Goal: Task Accomplishment & Management: Manage account settings

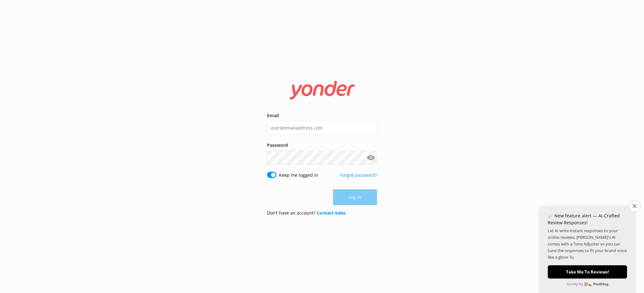
type input "[EMAIL_ADDRESS][DOMAIN_NAME]"
click at [364, 194] on button "Log in" at bounding box center [355, 197] width 44 height 16
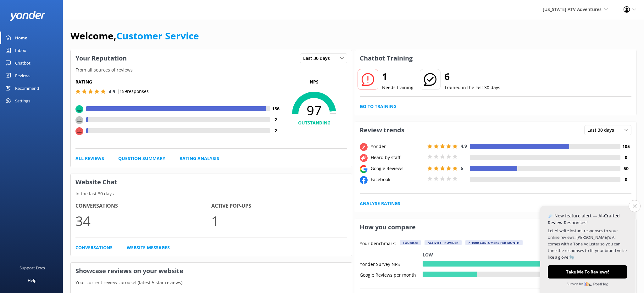
click at [25, 50] on div "Inbox" at bounding box center [20, 50] width 11 height 13
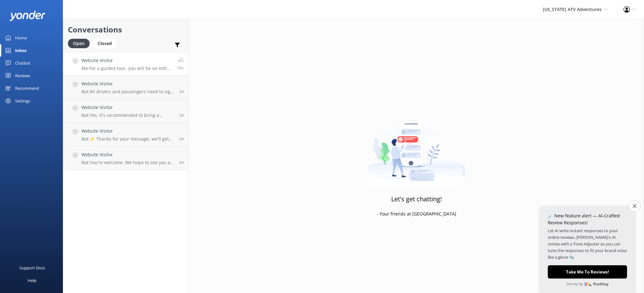
click at [122, 70] on p "Me: For a guided tour, you will be on either a single ATV or a double, dependin…" at bounding box center [126, 68] width 91 height 6
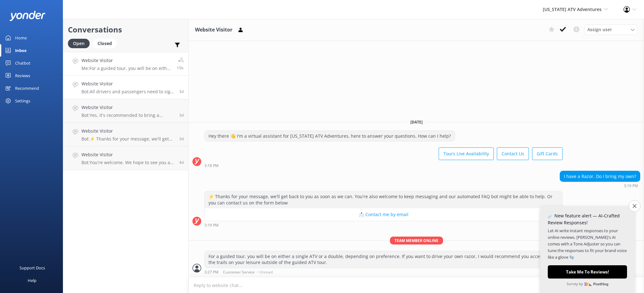
click at [118, 92] on p "Bot: All drivers and passengers need to sign a waiver for safety and insurance …" at bounding box center [127, 92] width 93 height 6
